Goal: Transaction & Acquisition: Purchase product/service

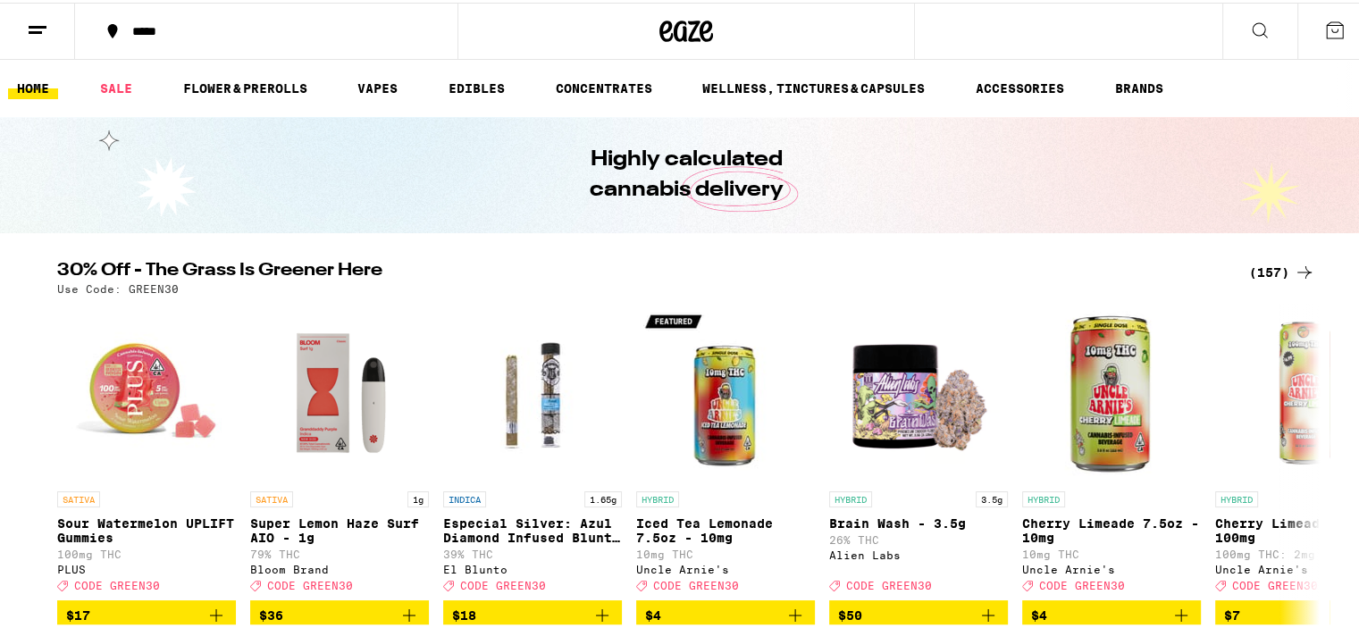
click at [1254, 272] on div "(157)" at bounding box center [1282, 269] width 66 height 21
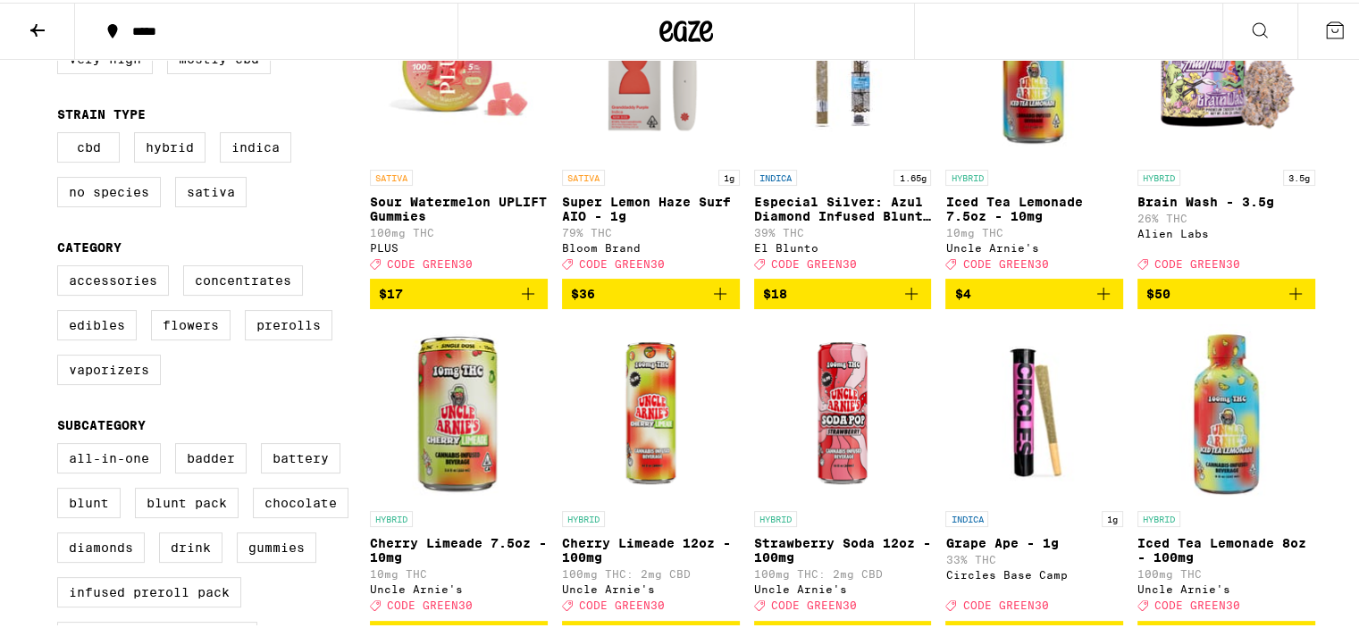
scroll to position [357, 0]
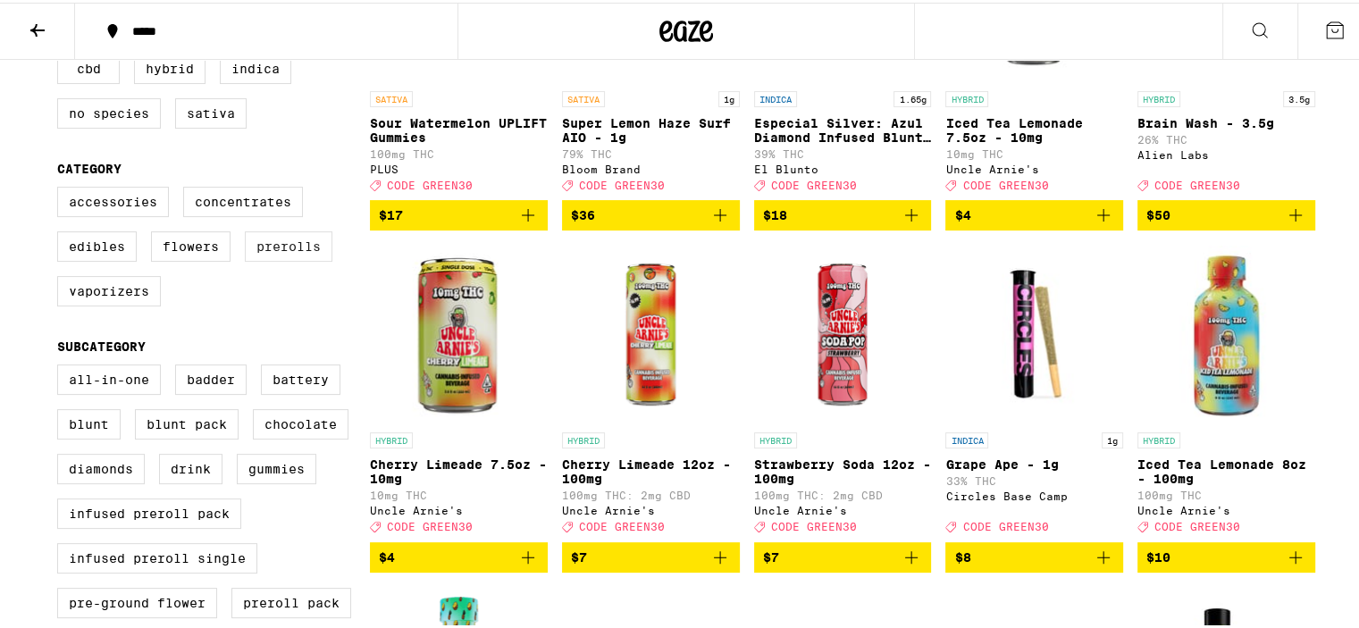
click at [283, 259] on label "Prerolls" at bounding box center [289, 244] width 88 height 30
click at [62, 188] on input "Prerolls" at bounding box center [61, 187] width 1 height 1
checkbox input "true"
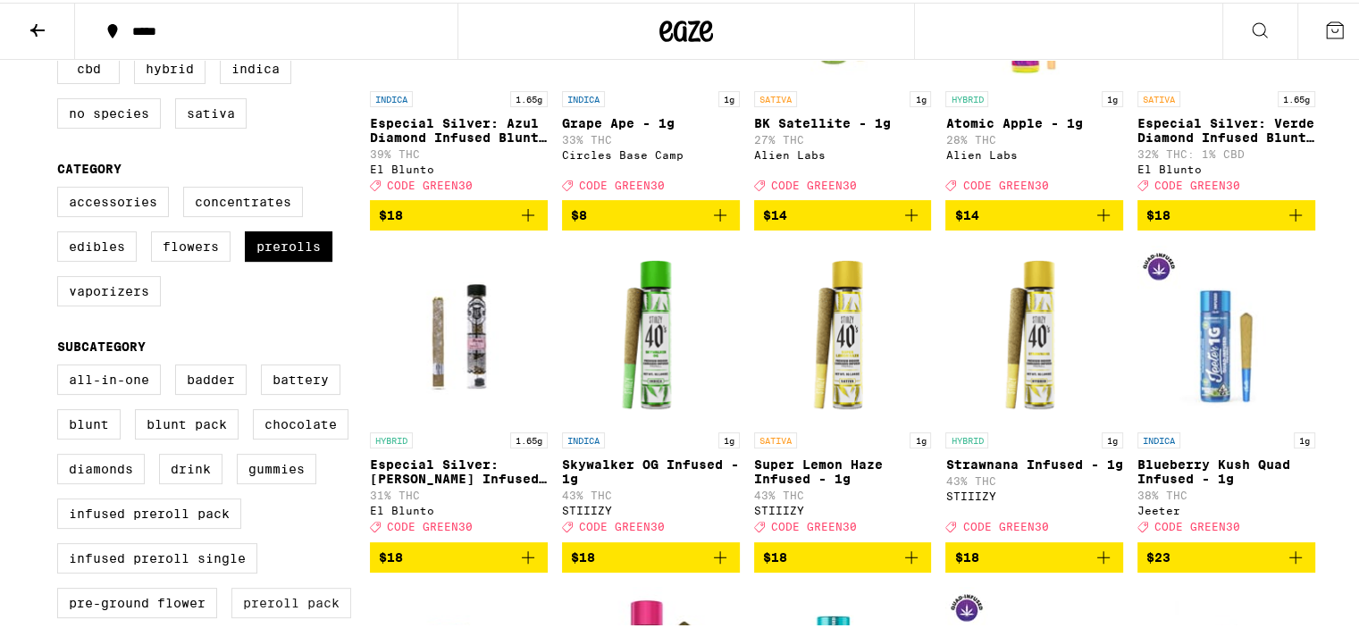
click at [300, 614] on label "Preroll Pack" at bounding box center [291, 600] width 120 height 30
click at [62, 365] on input "Preroll Pack" at bounding box center [61, 365] width 1 height 1
checkbox input "true"
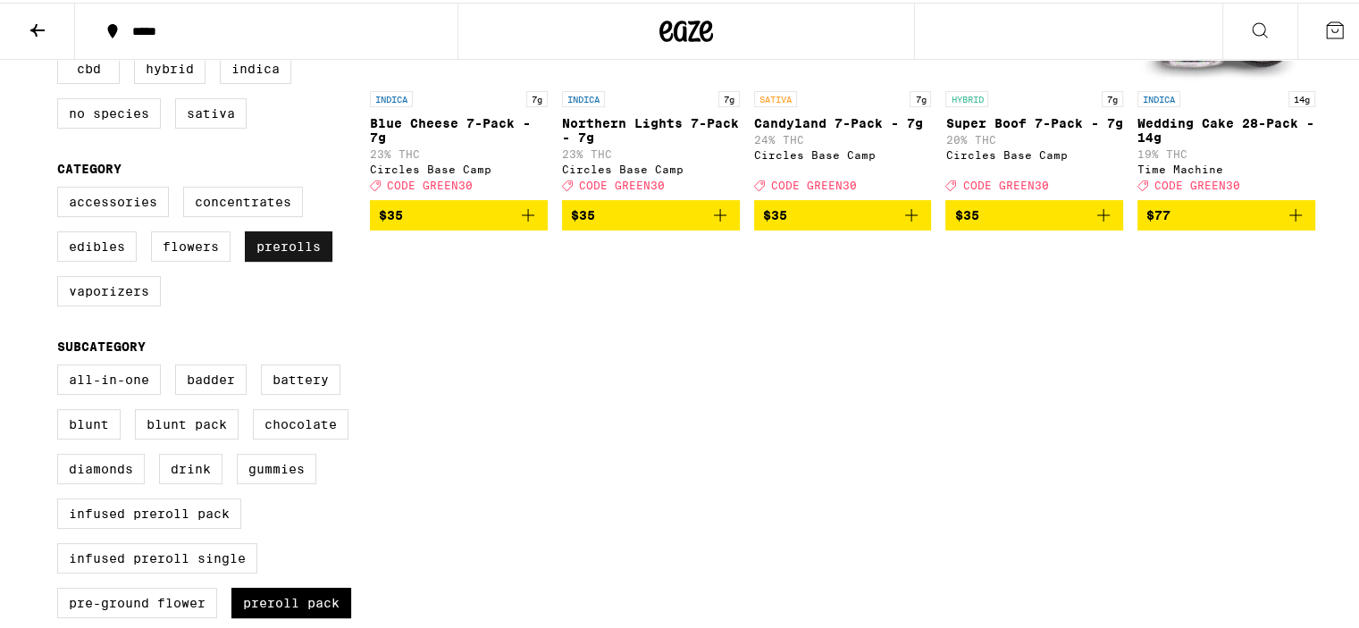
click at [273, 259] on label "Prerolls" at bounding box center [289, 244] width 88 height 30
click at [62, 188] on input "Prerolls" at bounding box center [61, 187] width 1 height 1
checkbox input "false"
